Goal: Ask a question

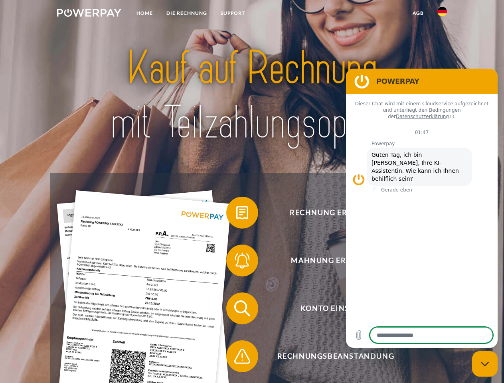
click at [89, 14] on img at bounding box center [89, 13] width 64 height 8
click at [442, 14] on img at bounding box center [442, 12] width 10 height 10
click at [418, 13] on link "agb" at bounding box center [418, 13] width 25 height 14
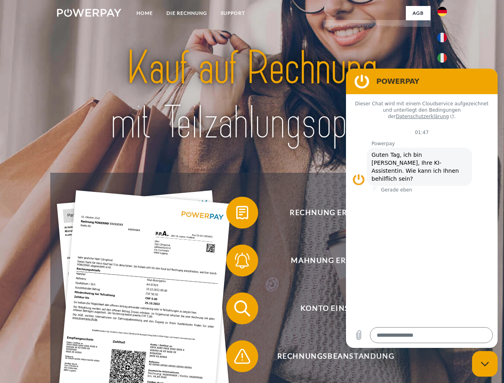
click at [236, 214] on span at bounding box center [230, 213] width 40 height 40
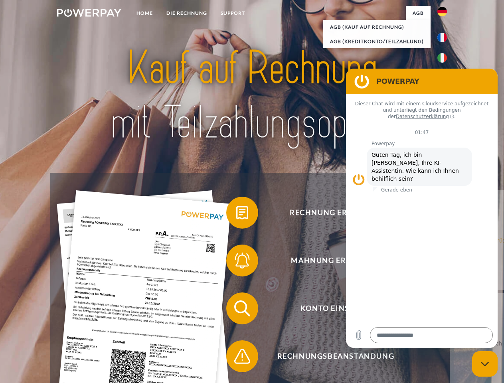
click at [236, 262] on span at bounding box center [230, 261] width 40 height 40
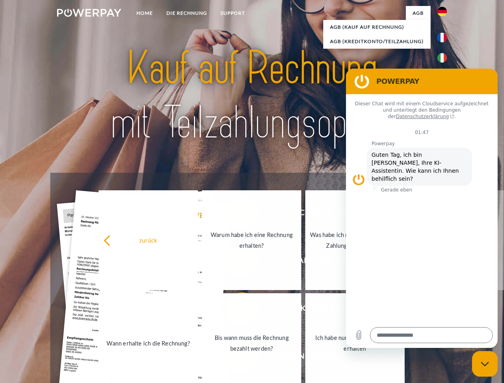
click at [236, 310] on link "Bis wann muss die Rechnung bezahlt werden?" at bounding box center [251, 343] width 99 height 100
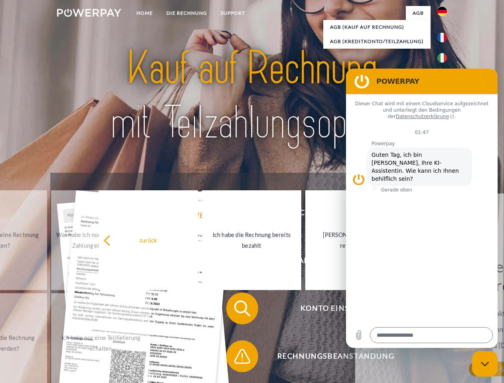
click at [236, 358] on span at bounding box center [230, 356] width 40 height 40
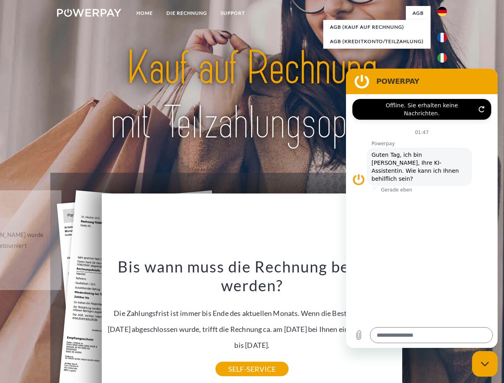
click at [485, 364] on icon "Messaging-Fenster schließen" at bounding box center [485, 364] width 8 height 5
type textarea "*"
